Goal: Ask a question: Seek information or help from site administrators or community

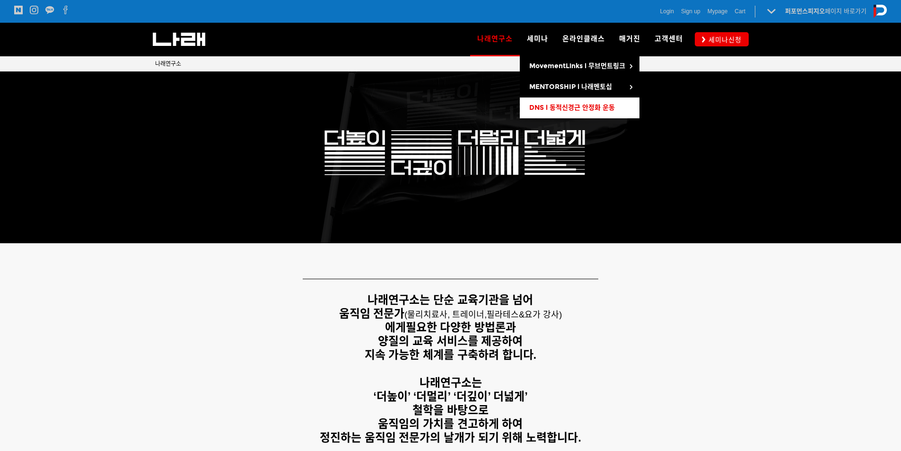
click at [559, 104] on span "DNS l 동적신경근 안정화 운동" at bounding box center [572, 108] width 86 height 8
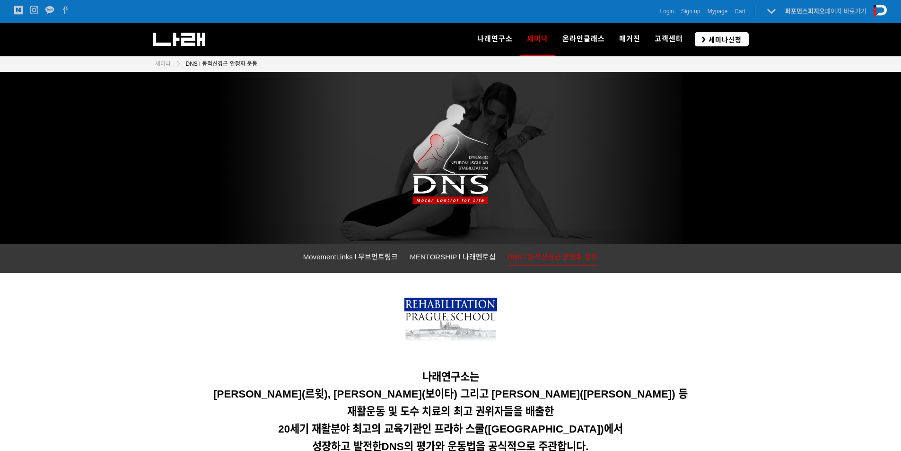
click at [721, 34] on link "세미나신청" at bounding box center [722, 39] width 54 height 14
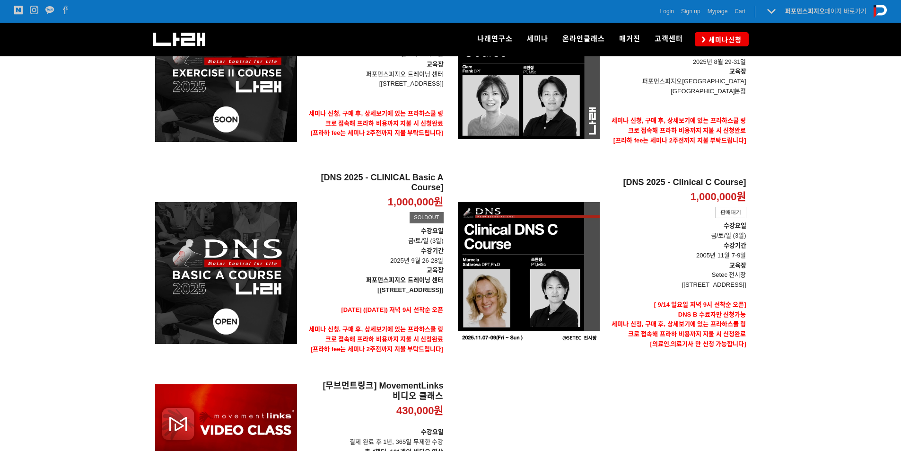
scroll to position [236, 0]
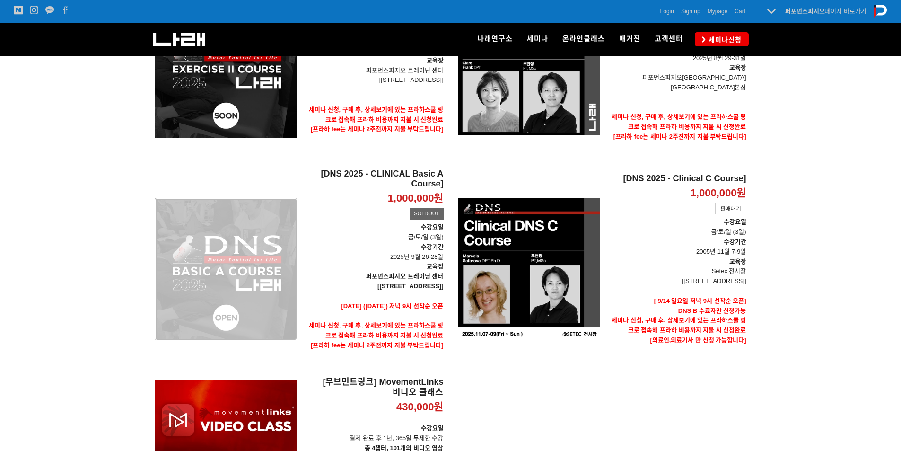
click at [226, 273] on div "[DNS 2025 - CLINICAL Basic A Course] 1,000,000원 TIME SALE SOLDOUT" at bounding box center [226, 268] width 142 height 201
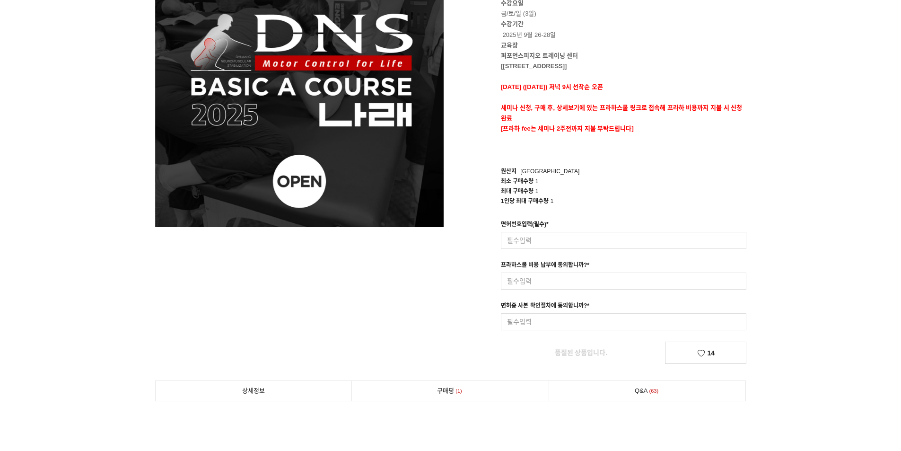
scroll to position [142, 0]
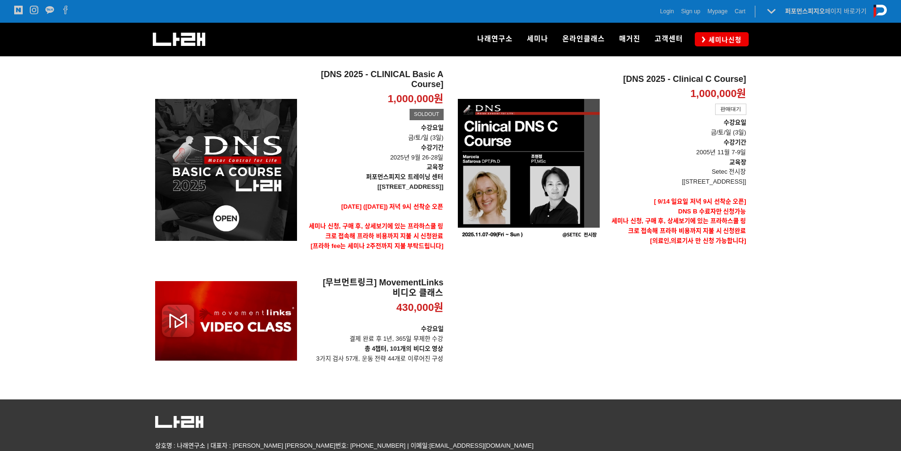
scroll to position [281, 0]
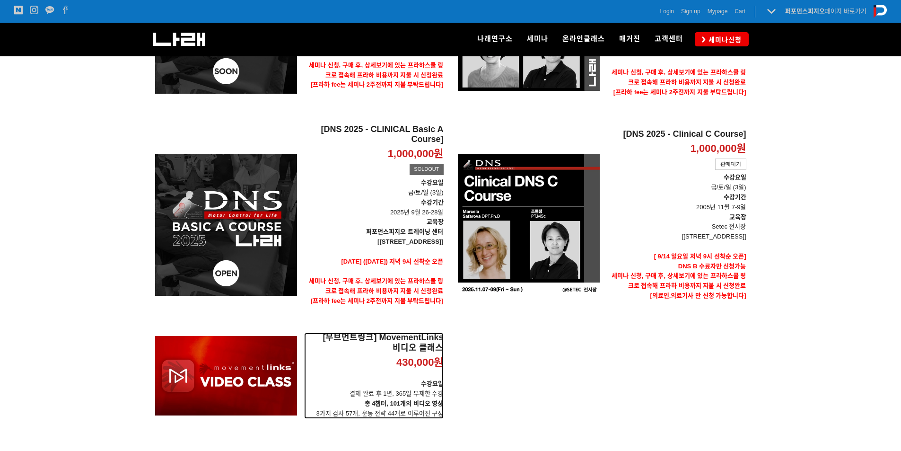
click at [423, 336] on h2 "[무브먼트링크] MovementLinks 비디오 클래스" at bounding box center [373, 342] width 139 height 20
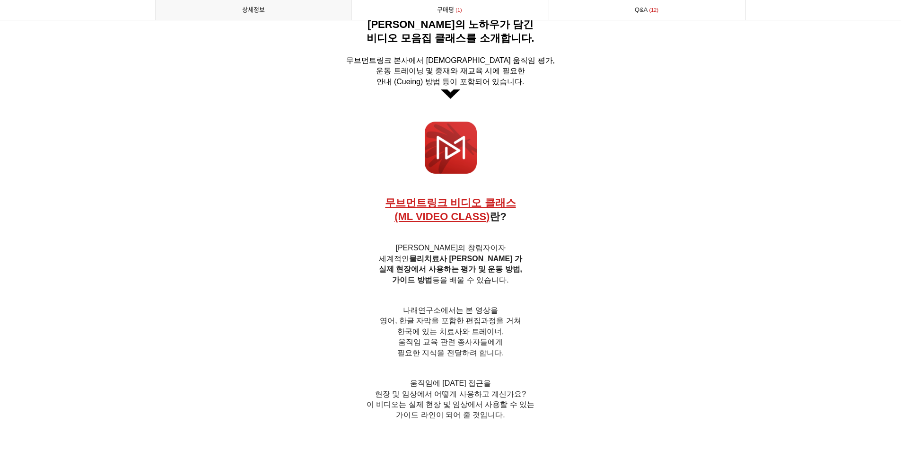
scroll to position [567, 0]
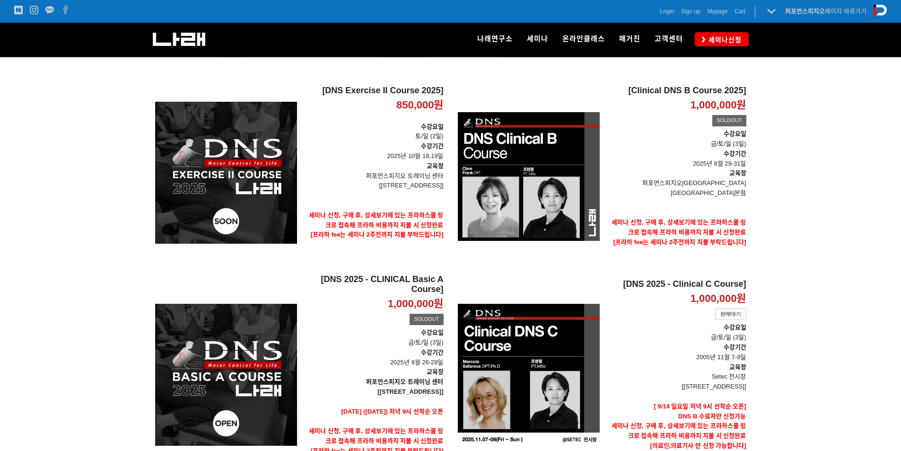
scroll to position [148, 0]
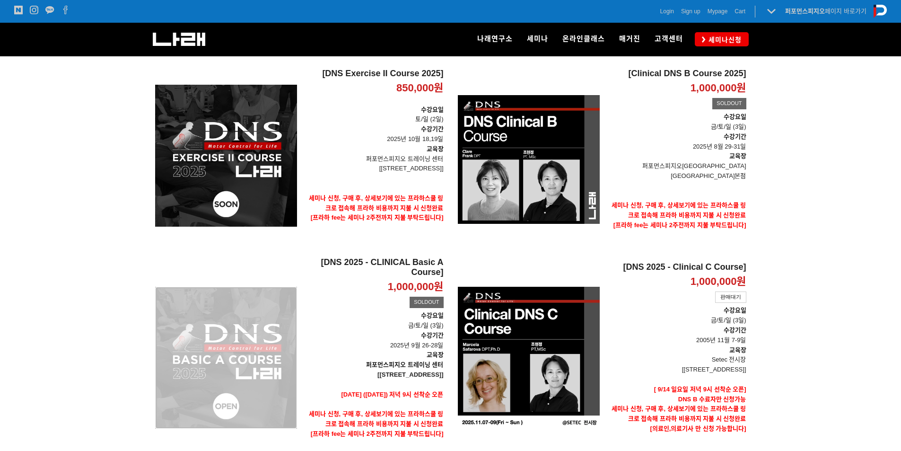
click at [224, 332] on div "[DNS 2025 - CLINICAL Basic A Course] 1,000,000원 TIME SALE SOLDOUT" at bounding box center [226, 357] width 142 height 201
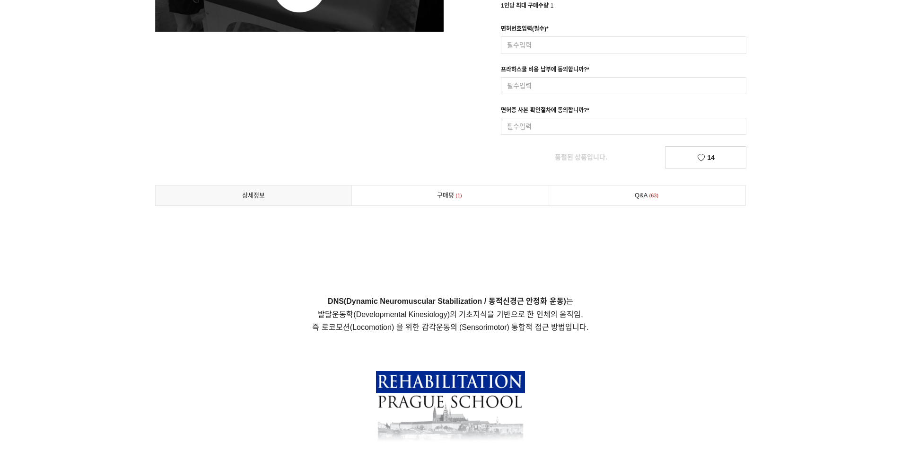
scroll to position [236, 0]
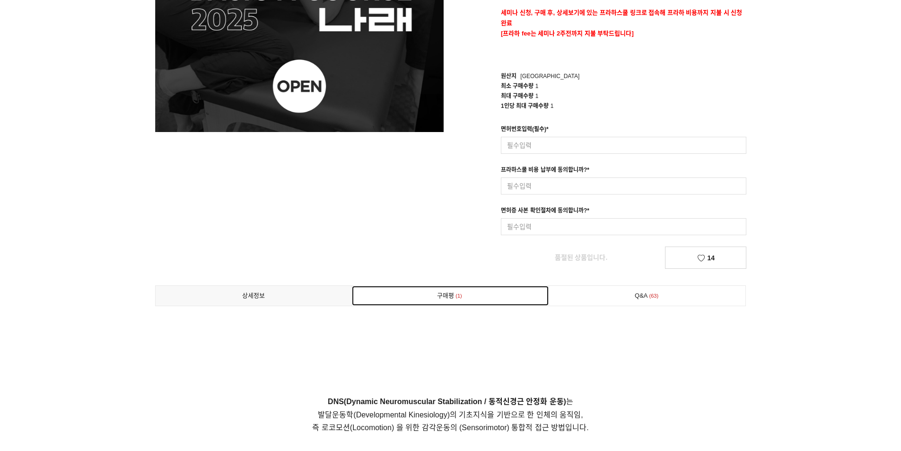
click at [518, 298] on link "구매평 1" at bounding box center [450, 296] width 197 height 20
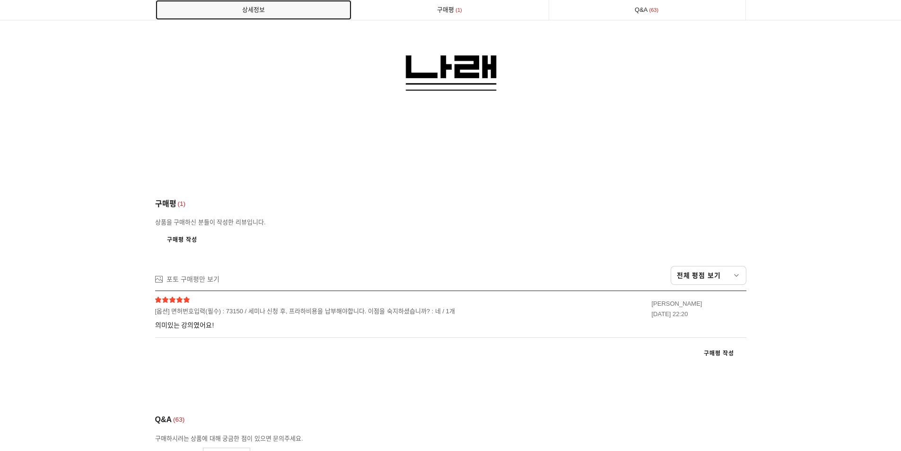
click at [310, 7] on link "상세정보" at bounding box center [254, 10] width 196 height 20
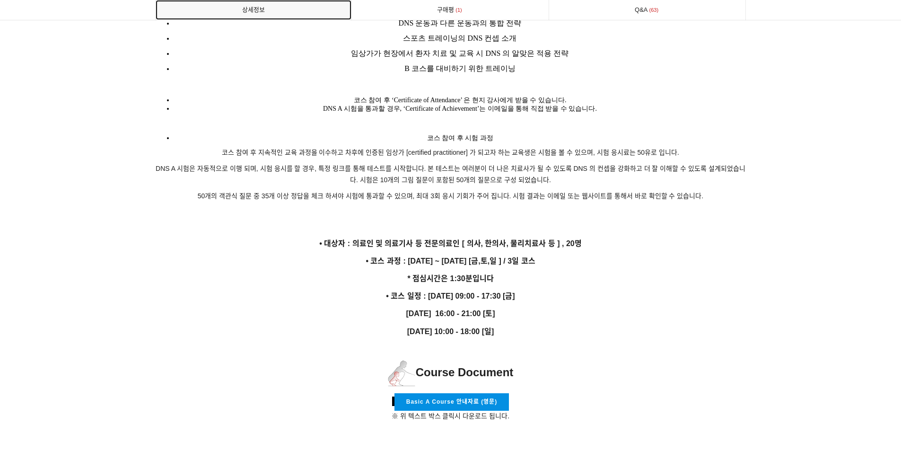
scroll to position [1543, 0]
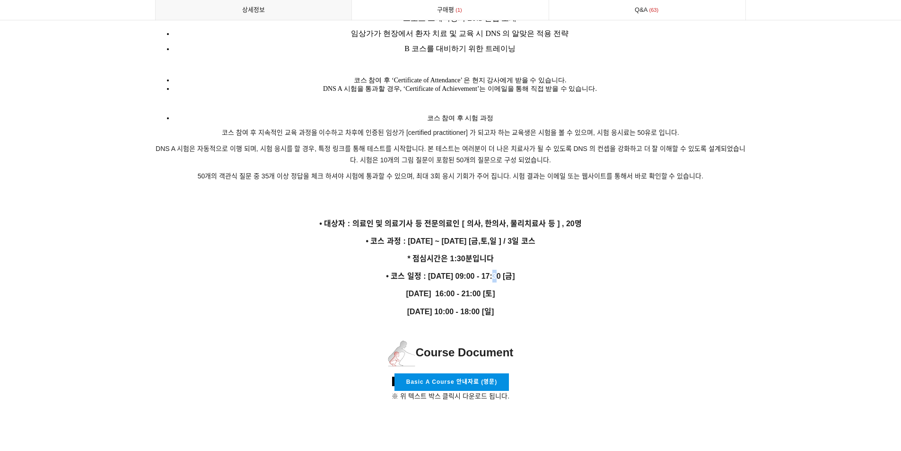
click at [497, 272] on strong "• 코스 일정 : [DATE] 09:00 - 17:30 [금]" at bounding box center [450, 276] width 129 height 8
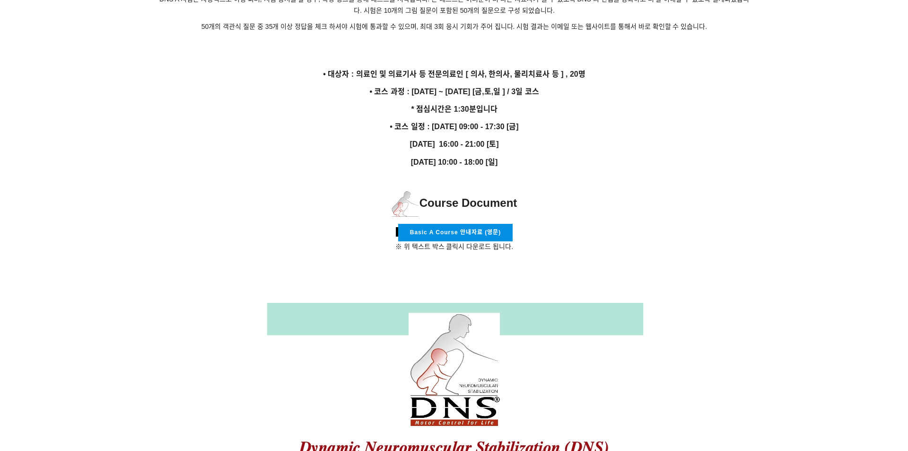
scroll to position [0, 0]
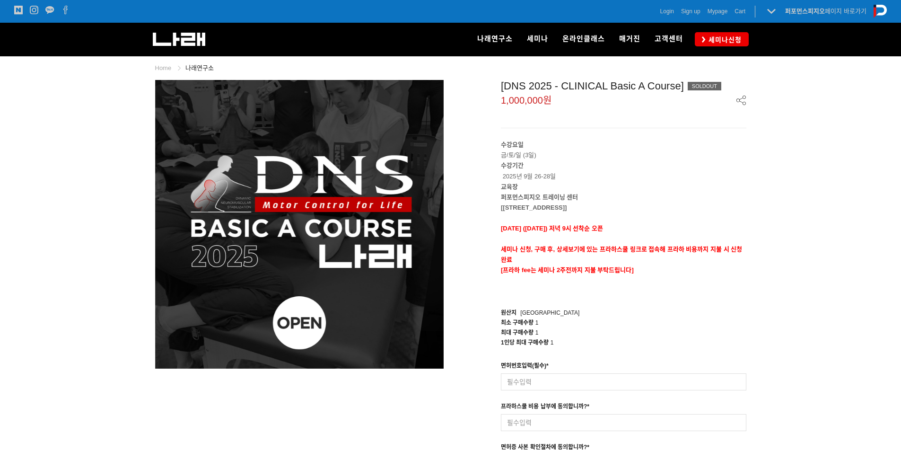
click at [673, 9] on div "Login Sign up Mypage Cart 0" at bounding box center [702, 11] width 85 height 9
click at [669, 10] on span "Login" at bounding box center [667, 11] width 14 height 9
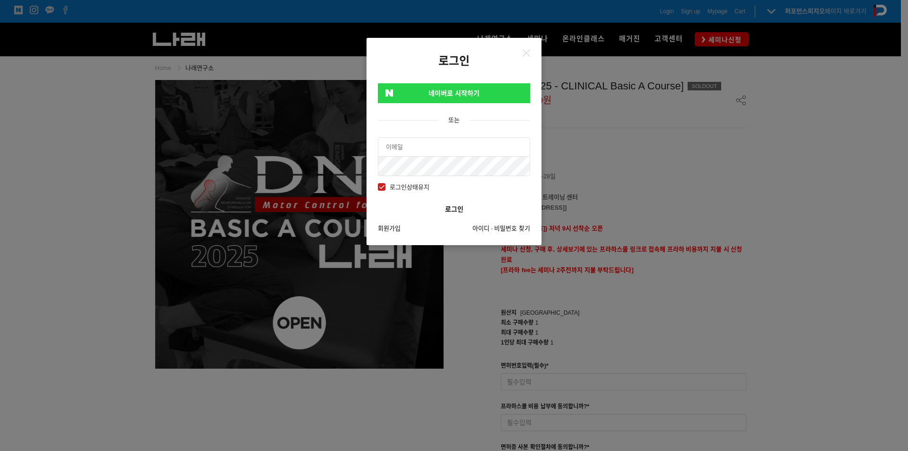
click at [430, 151] on input "text" at bounding box center [453, 147] width 151 height 19
click at [433, 84] on link "네이버로 시작하기" at bounding box center [454, 93] width 152 height 20
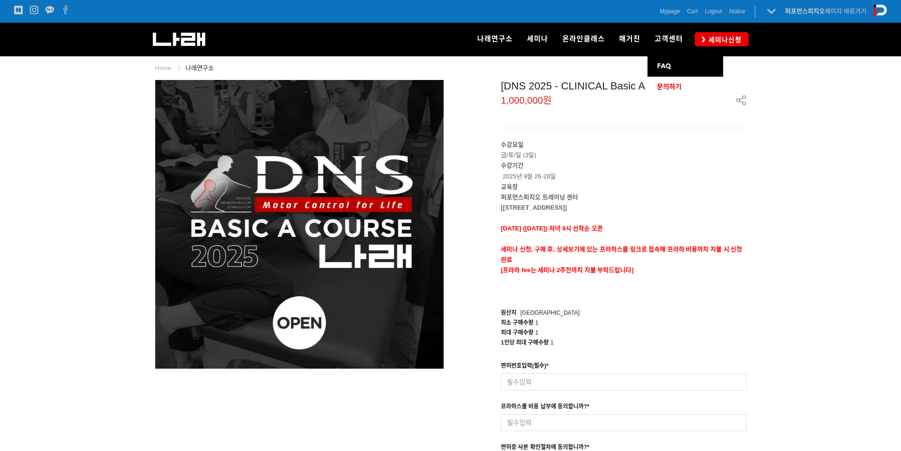
click at [671, 88] on span "문의하기" at bounding box center [669, 87] width 25 height 8
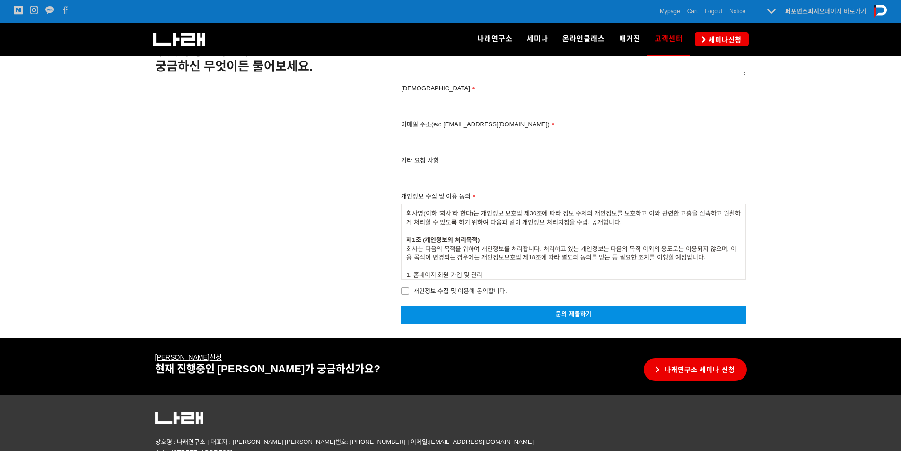
scroll to position [142, 0]
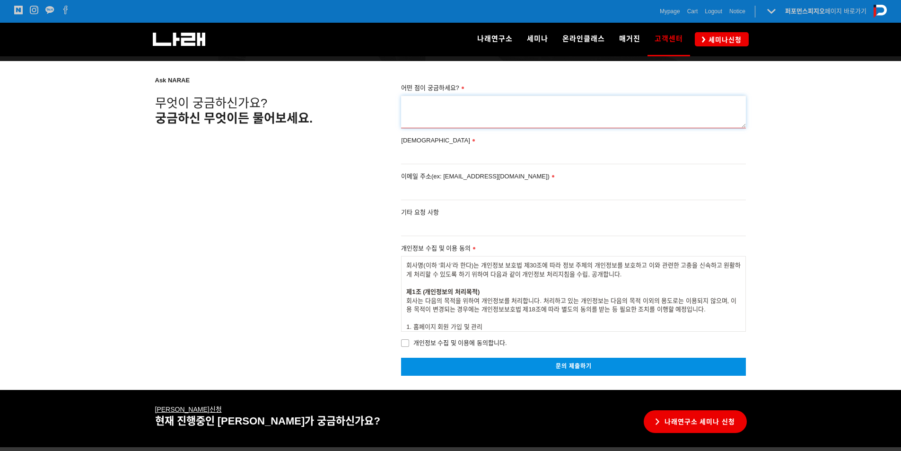
click at [417, 100] on textarea "어떤 점이 궁금하세요?" at bounding box center [573, 112] width 345 height 33
type textarea "ㅇ"
type textarea "DNS"
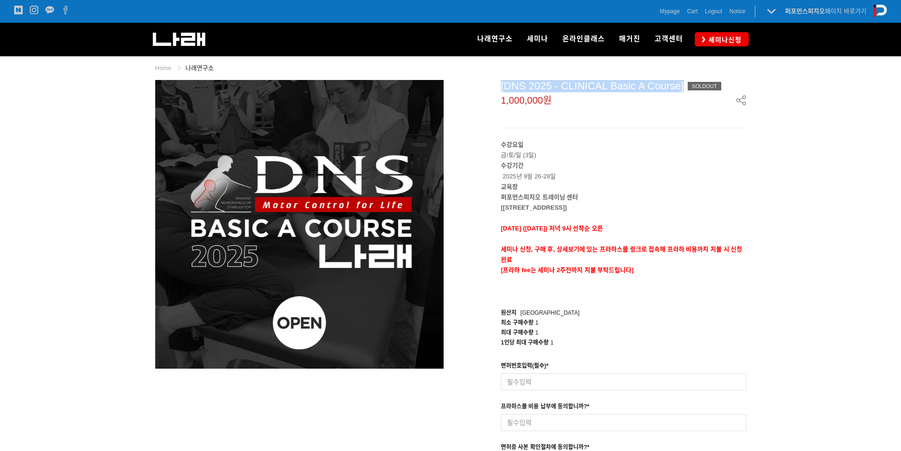
drag, startPoint x: 502, startPoint y: 85, endPoint x: 686, endPoint y: 89, distance: 184.0
click at [686, 89] on div "[DNS 2025 - CLINICAL Basic A Course] SOLDOUT" at bounding box center [623, 86] width 245 height 12
copy div "[DNS 2025 - CLINICAL Basic A Course]"
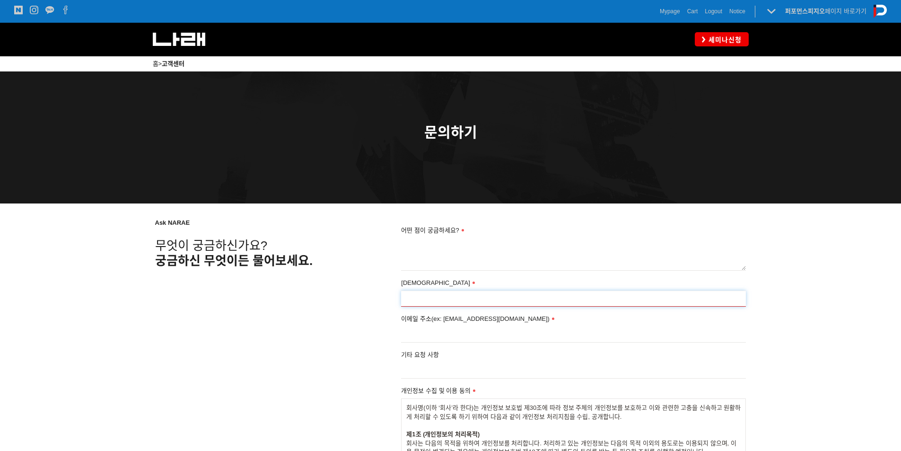
scroll to position [142, 0]
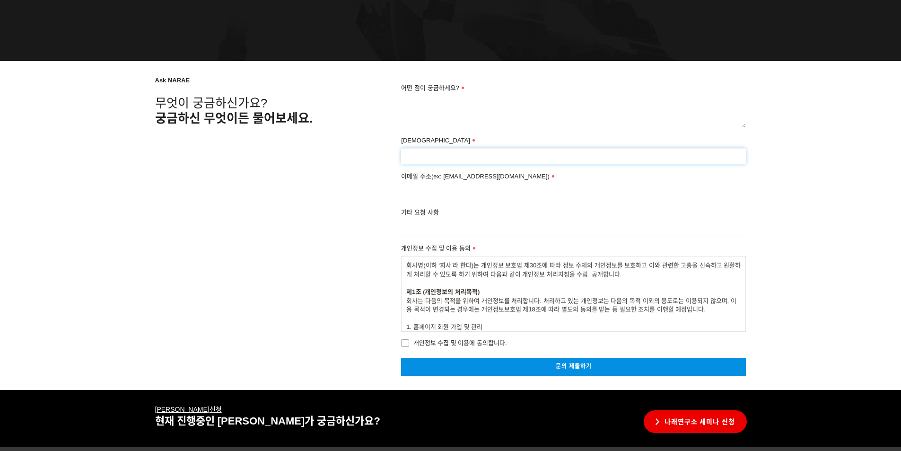
click at [486, 155] on input "성함" at bounding box center [573, 156] width 345 height 16
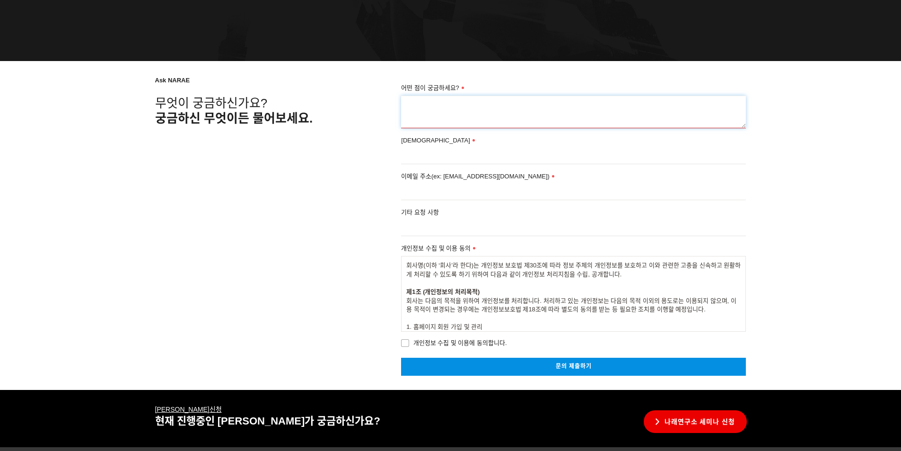
click at [457, 117] on textarea "어떤 점이 궁금하세요?" at bounding box center [573, 112] width 345 height 33
paste textarea "[DNS 2025 - CLINICAL Basic A Course]"
click at [557, 102] on textarea "[DNS 2025 - CLINICAL Basic A Course]" at bounding box center [573, 112] width 345 height 33
click at [547, 113] on textarea "[DNS 2025 - CLINICAL Basic A Course]" at bounding box center [573, 112] width 345 height 33
type textarea "[DNS 2025 - CLINICAL Basic A Course]신청 마감다 되었나요?"
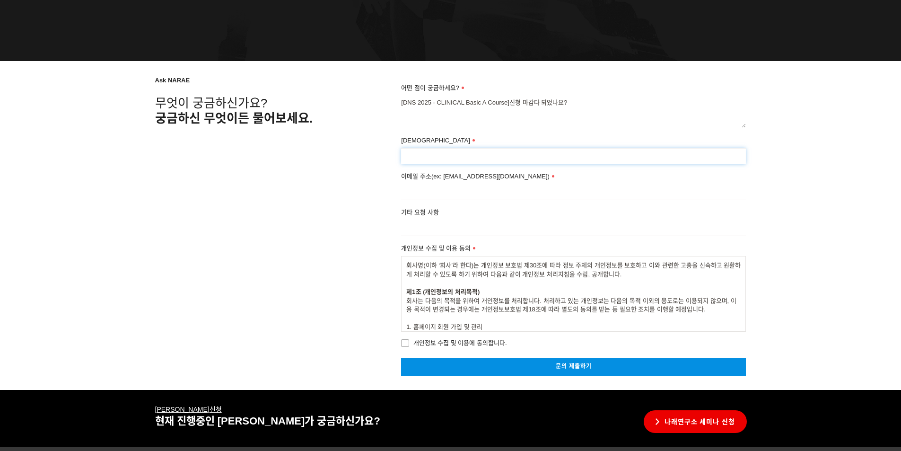
click at [463, 160] on input "성함" at bounding box center [573, 156] width 345 height 16
type input "진대호"
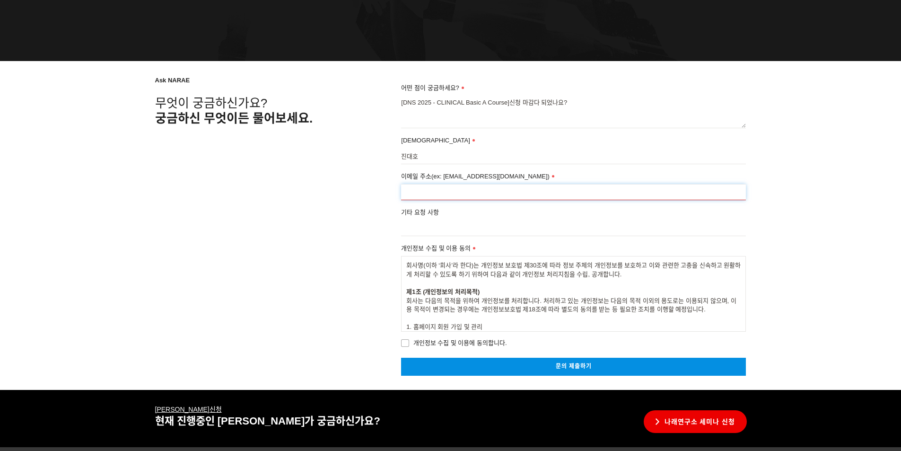
click at [487, 191] on input "이메일 주소(ex: go2narae@gmail.com)" at bounding box center [573, 192] width 345 height 16
type input "wlseogh11111@naver.com"
click at [405, 341] on span "개인정보 수집 및 이용에 동의합니다." at bounding box center [453, 343] width 105 height 10
click at [398, 341] on input "개인정보 수집 및 이용에 동의합니다." at bounding box center [394, 341] width 6 height 6
checkbox input "true"
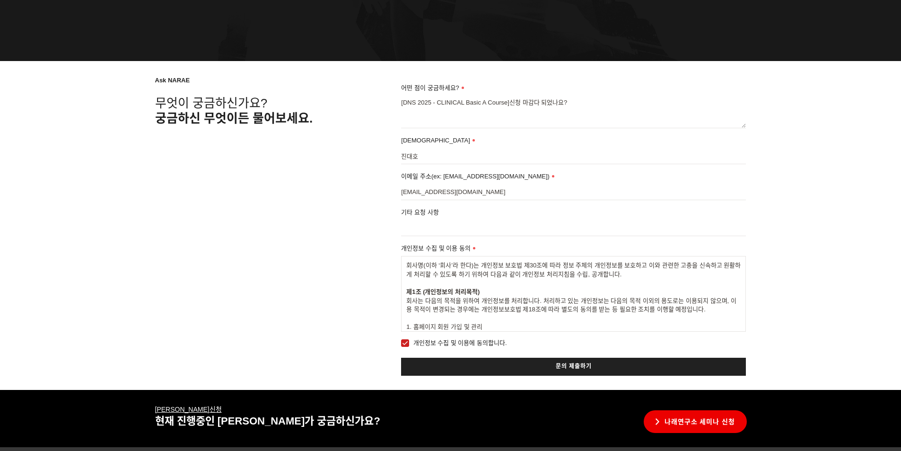
click at [620, 368] on link "문의 제출하기" at bounding box center [573, 365] width 345 height 17
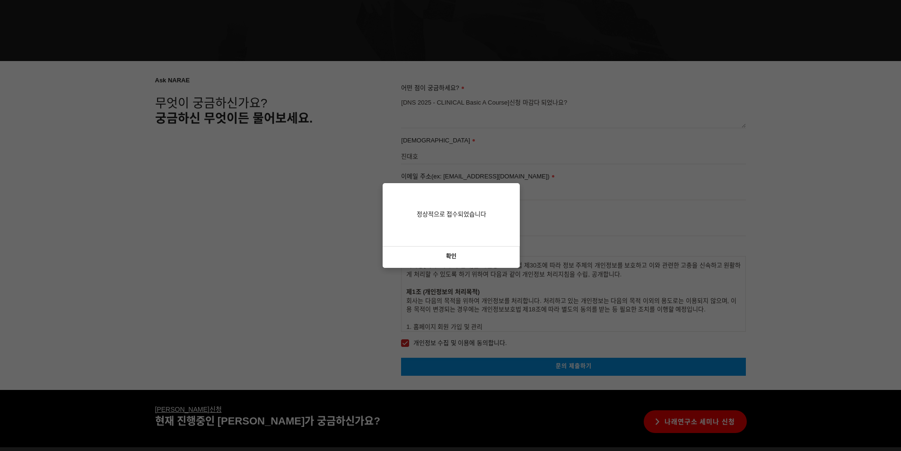
click at [461, 242] on div "정상적으로 접수되었습니다" at bounding box center [450, 214] width 137 height 62
click at [478, 259] on link "확인" at bounding box center [450, 256] width 137 height 21
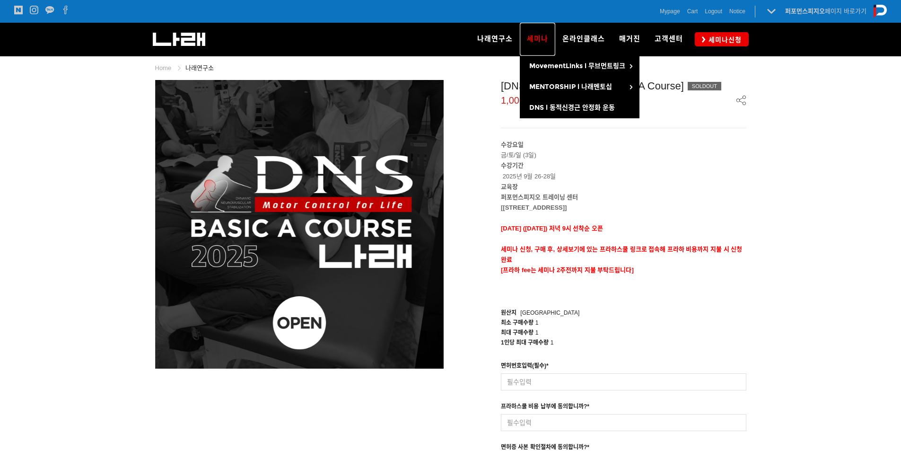
click at [541, 55] on link "세미나" at bounding box center [537, 39] width 35 height 33
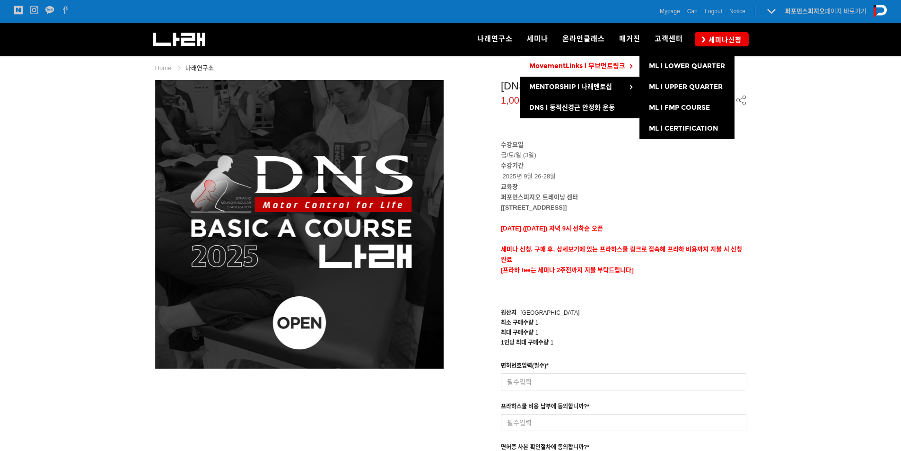
click at [542, 61] on link "MovementLinks l 무브먼트링크" at bounding box center [580, 66] width 120 height 21
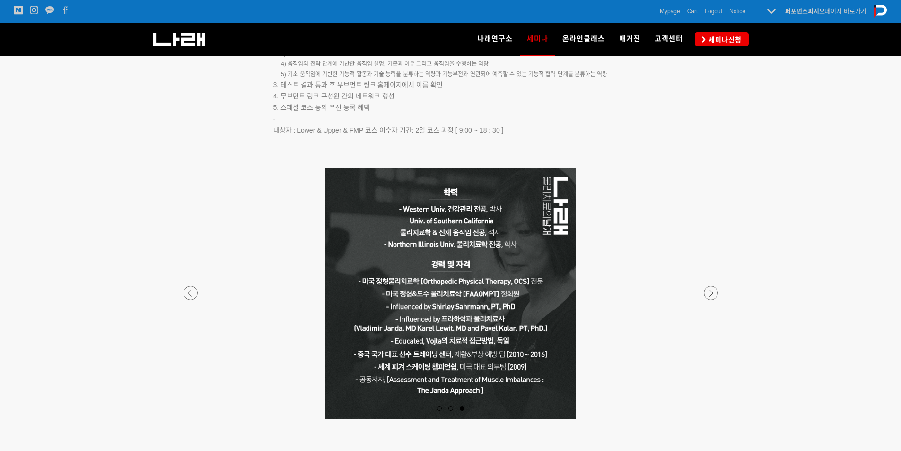
scroll to position [1655, 0]
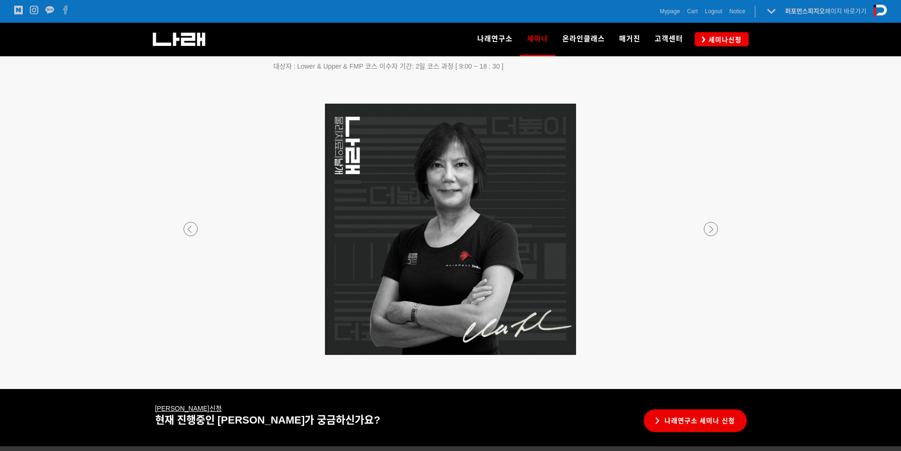
click at [716, 222] on p at bounding box center [451, 229] width 558 height 251
click at [711, 355] on div at bounding box center [451, 355] width 558 height 0
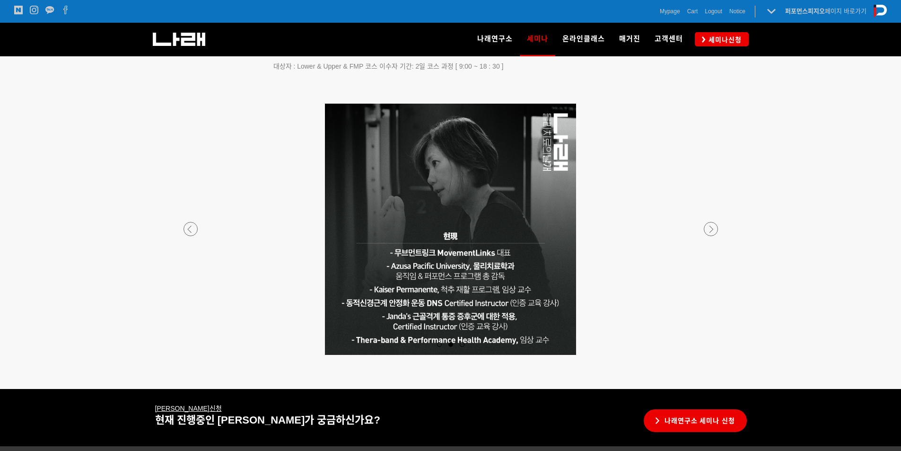
click at [715, 235] on p at bounding box center [451, 229] width 558 height 251
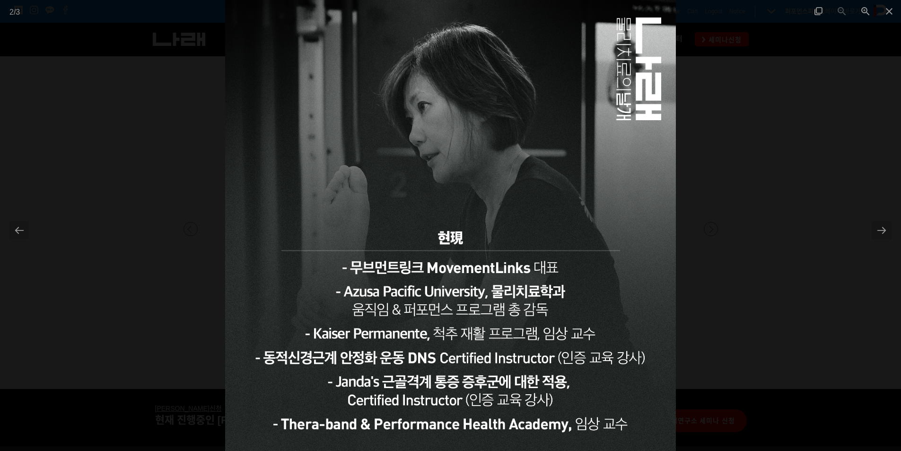
click at [715, 235] on div at bounding box center [450, 225] width 901 height 451
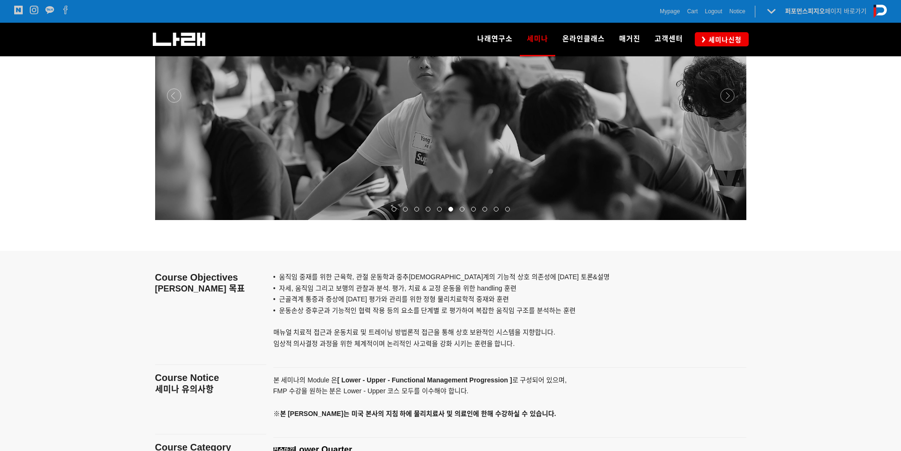
scroll to position [756, 0]
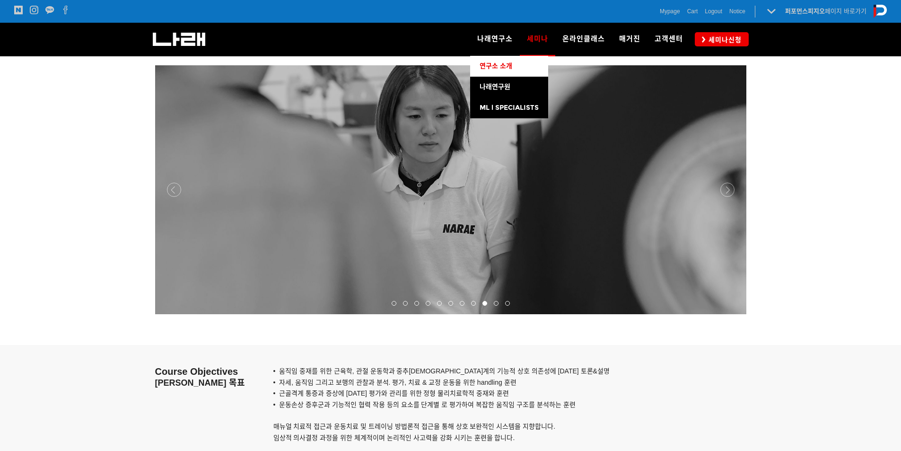
click at [510, 71] on link "연구소 소개" at bounding box center [509, 66] width 78 height 21
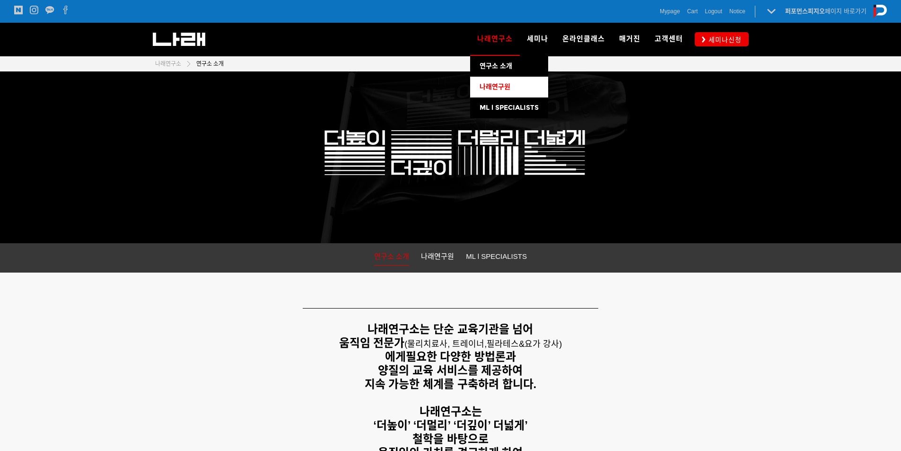
click at [504, 88] on span "나래연구원" at bounding box center [494, 87] width 31 height 8
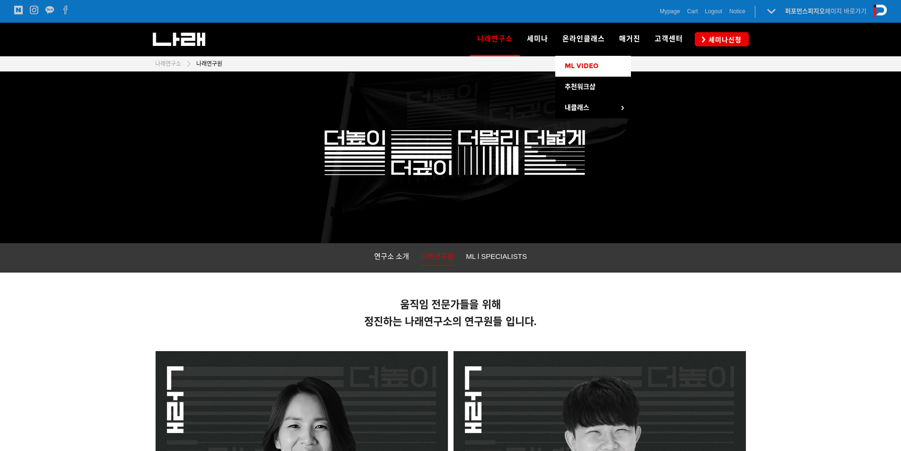
click at [588, 69] on span "ML VIDEO" at bounding box center [582, 66] width 34 height 8
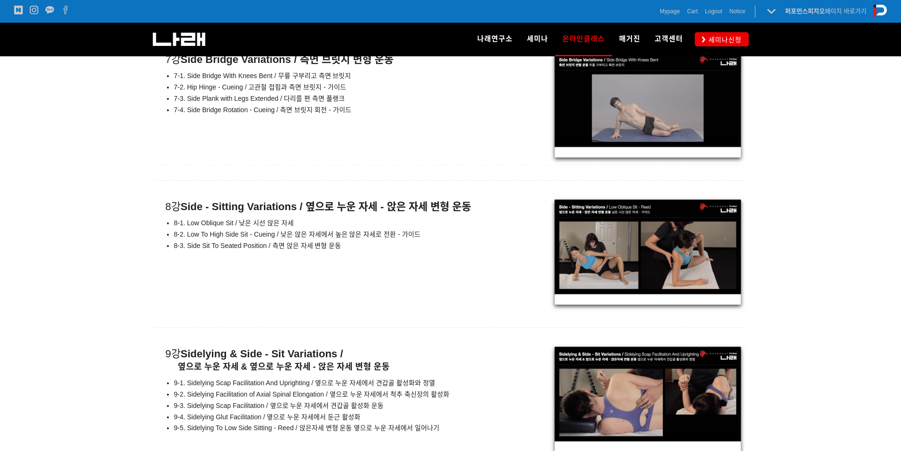
scroll to position [6477, 0]
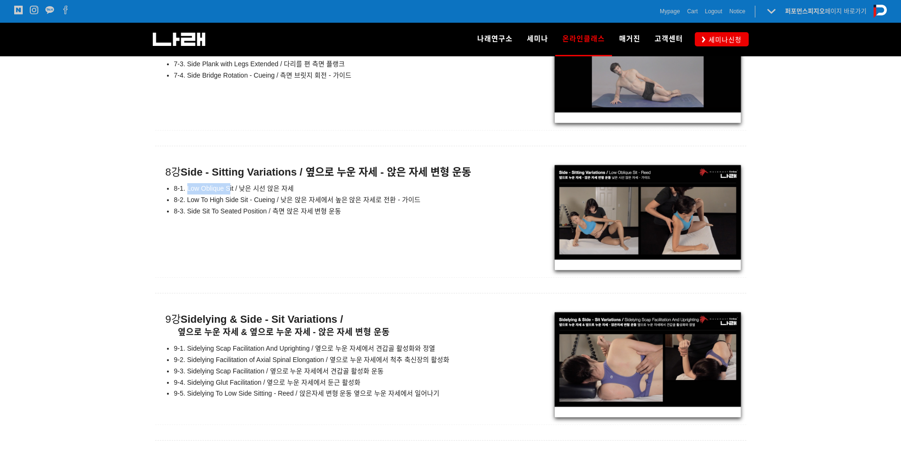
drag, startPoint x: 188, startPoint y: 190, endPoint x: 231, endPoint y: 192, distance: 42.6
click at [231, 192] on li "8-1. Low Oblique Sit / 낮은 시선 앉은 자세" at bounding box center [337, 188] width 326 height 11
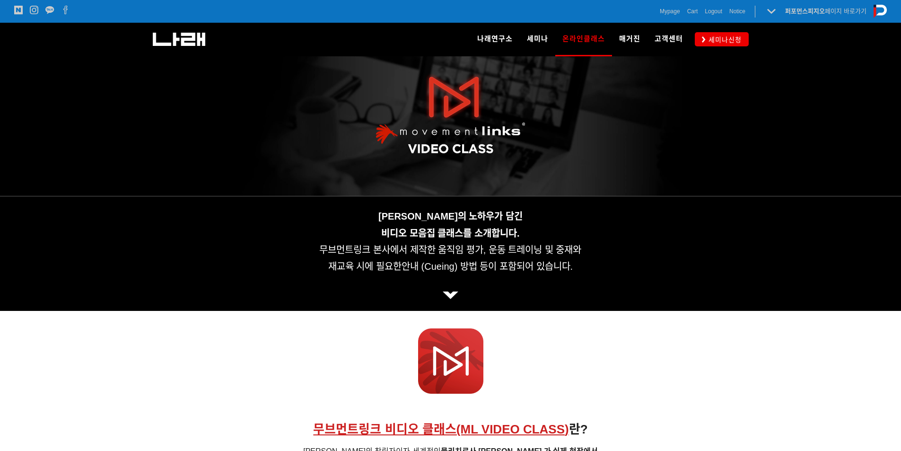
scroll to position [0, 0]
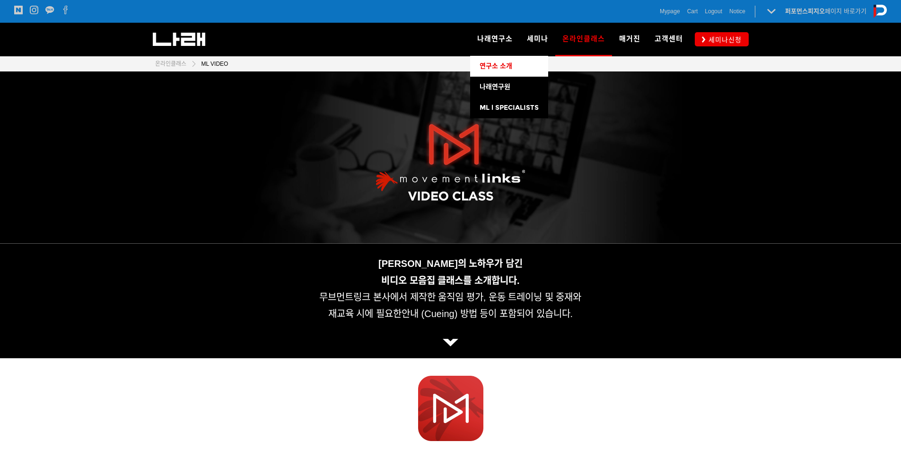
click at [505, 67] on span "연구소 소개" at bounding box center [495, 66] width 33 height 8
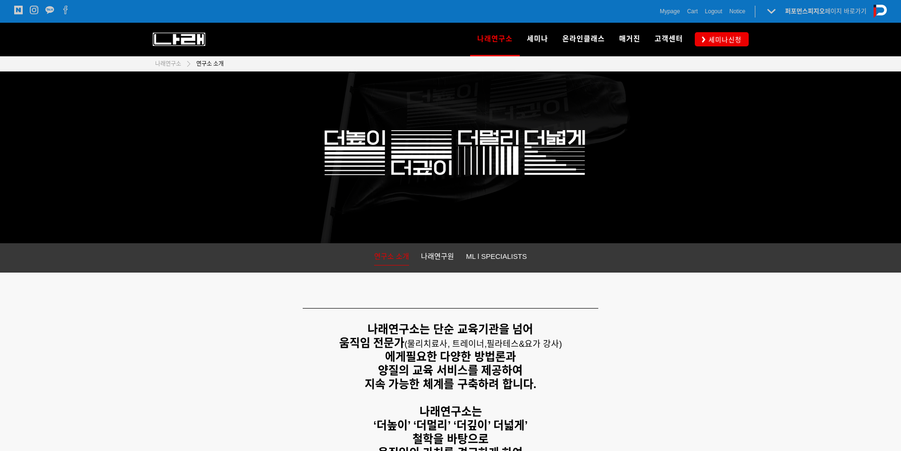
click at [199, 34] on img at bounding box center [179, 39] width 52 height 13
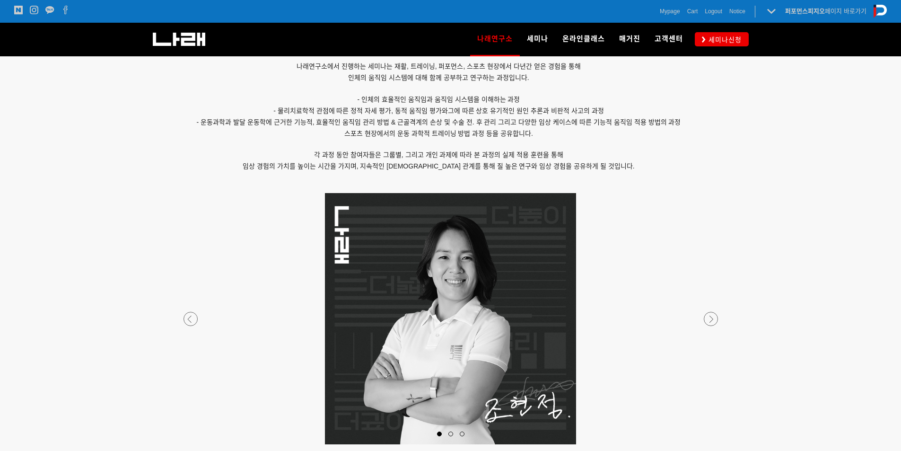
scroll to position [993, 0]
